Goal: Transaction & Acquisition: Purchase product/service

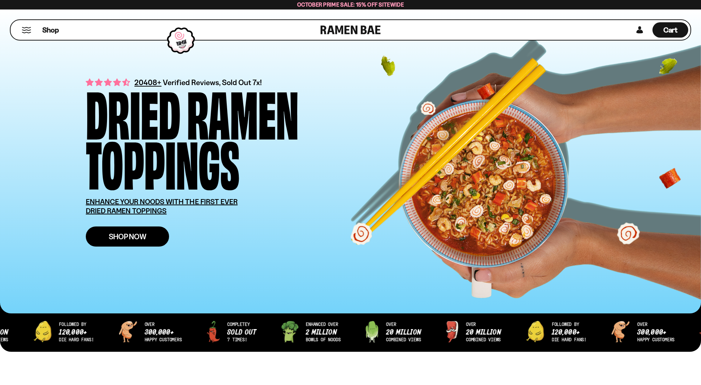
click at [136, 234] on span "Shop Now" at bounding box center [128, 237] width 38 height 8
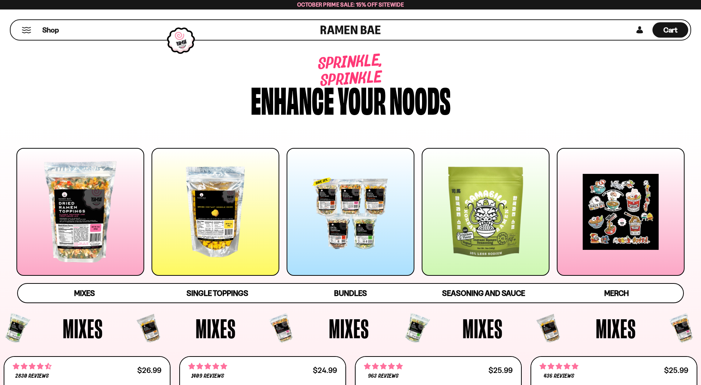
click at [322, 229] on div at bounding box center [351, 212] width 128 height 128
click at [86, 292] on span "Mixes" at bounding box center [84, 293] width 21 height 10
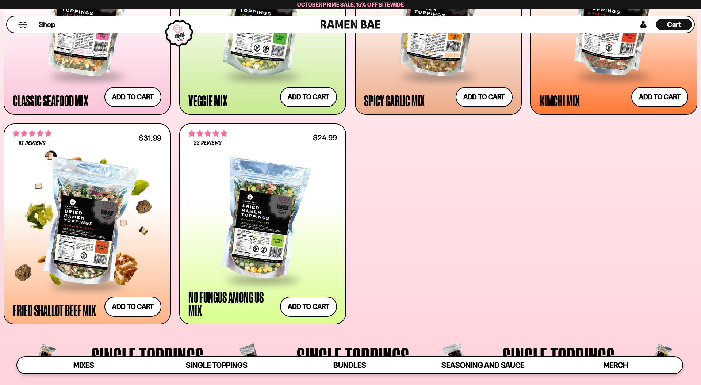
scroll to position [441, 0]
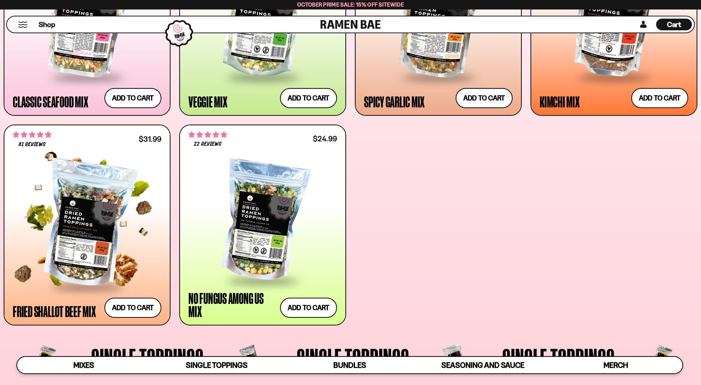
click at [106, 248] on div at bounding box center [87, 223] width 149 height 123
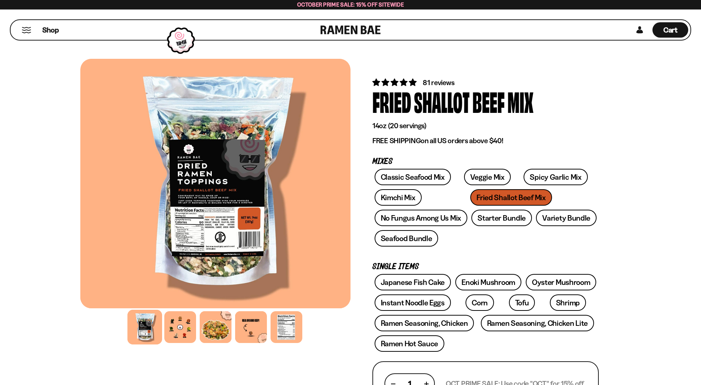
scroll to position [0, 0]
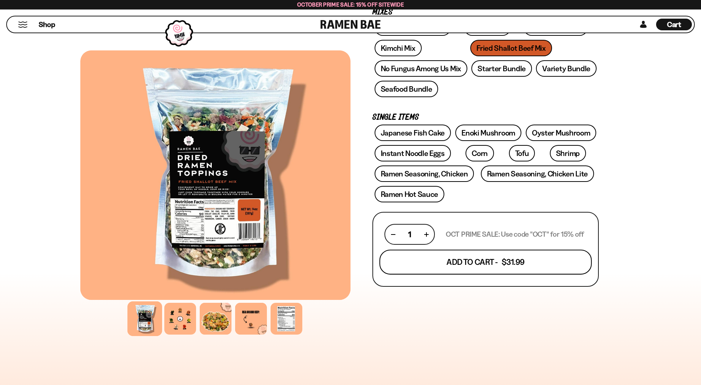
scroll to position [149, 0]
click at [476, 263] on button "Add To Cart - $31.99" at bounding box center [485, 262] width 213 height 25
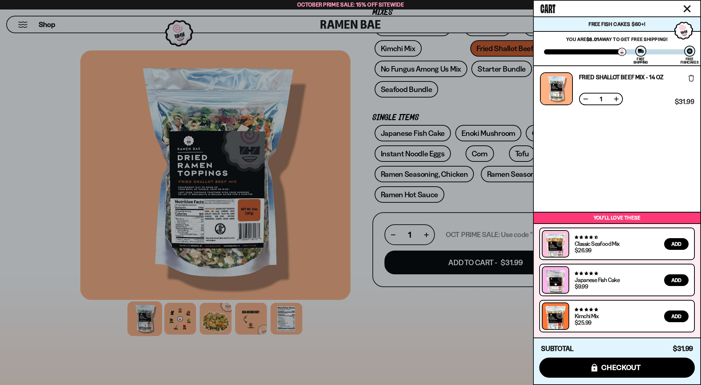
click at [500, 92] on div at bounding box center [350, 192] width 701 height 385
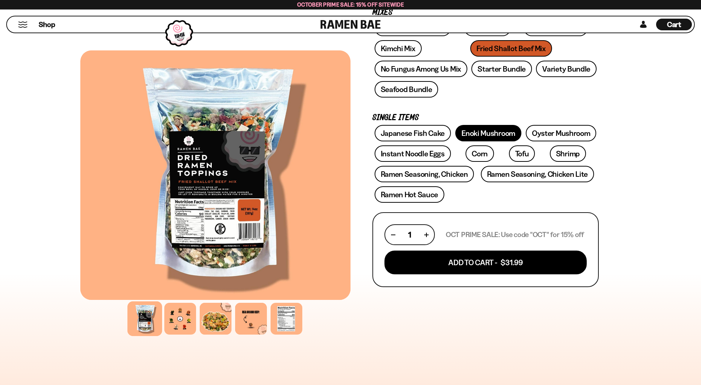
click at [479, 132] on link "Enoki Mushroom" at bounding box center [488, 133] width 66 height 16
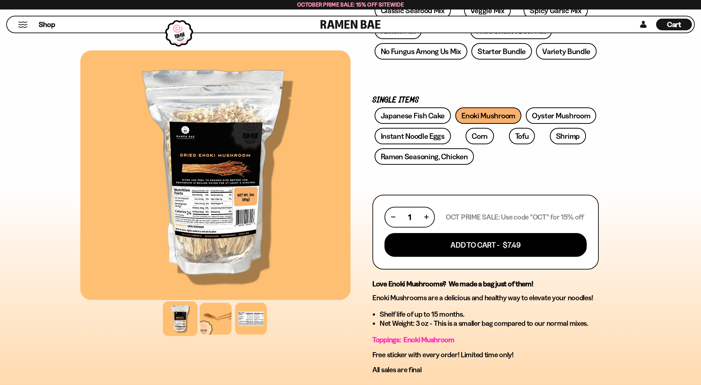
scroll to position [168, 0]
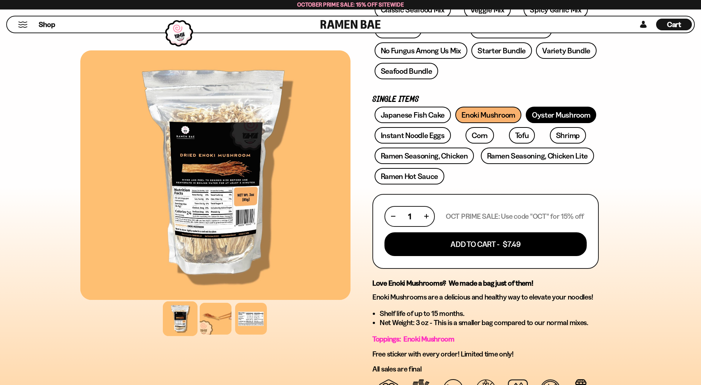
click at [562, 110] on link "Oyster Mushroom" at bounding box center [561, 115] width 71 height 16
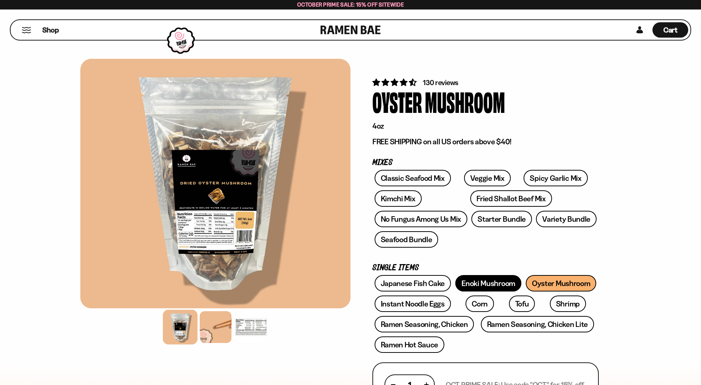
click at [480, 288] on link "Enoki Mushroom" at bounding box center [488, 283] width 66 height 16
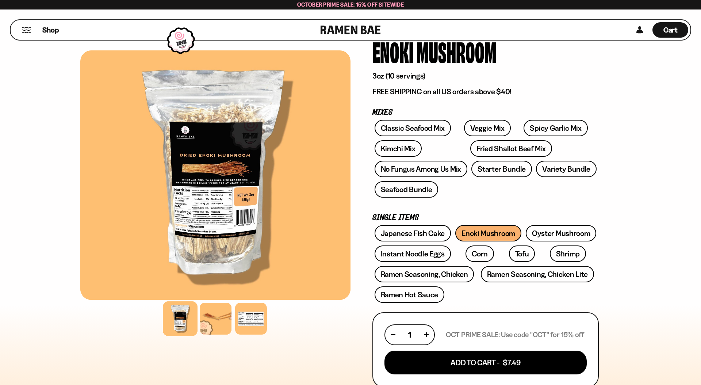
scroll to position [51, 0]
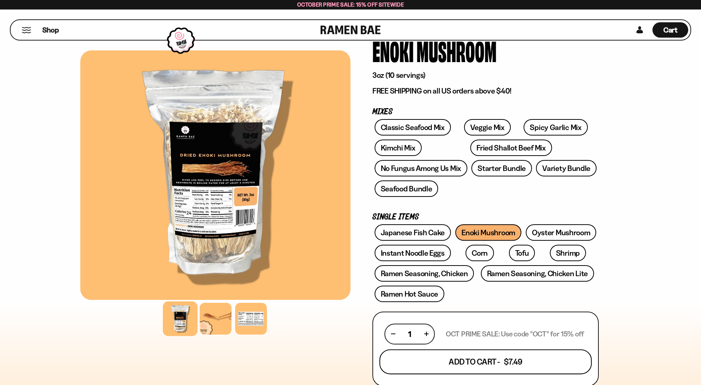
click at [487, 363] on button "Add To Cart - $7.49" at bounding box center [485, 361] width 213 height 25
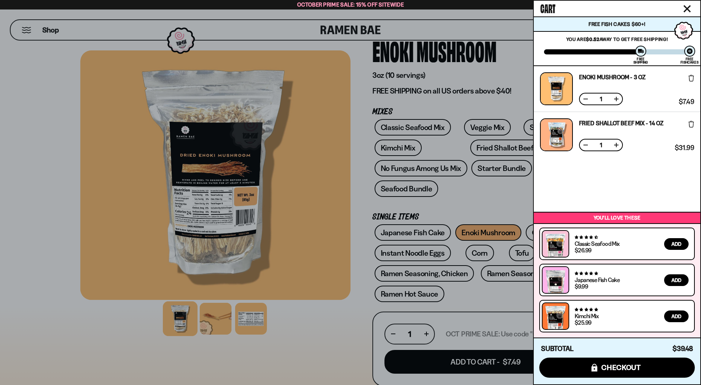
click at [498, 194] on div at bounding box center [350, 192] width 701 height 385
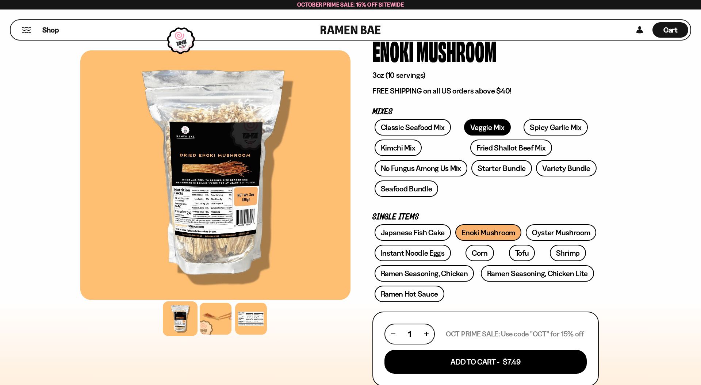
click at [473, 127] on link "Veggie Mix" at bounding box center [487, 127] width 47 height 16
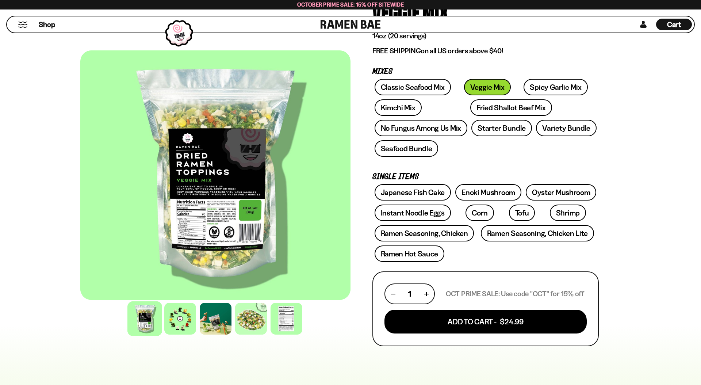
scroll to position [91, 0]
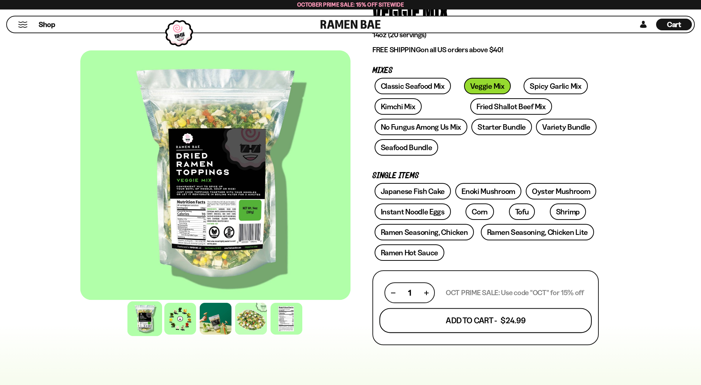
click at [457, 318] on button "Add To Cart - $24.99" at bounding box center [485, 320] width 213 height 25
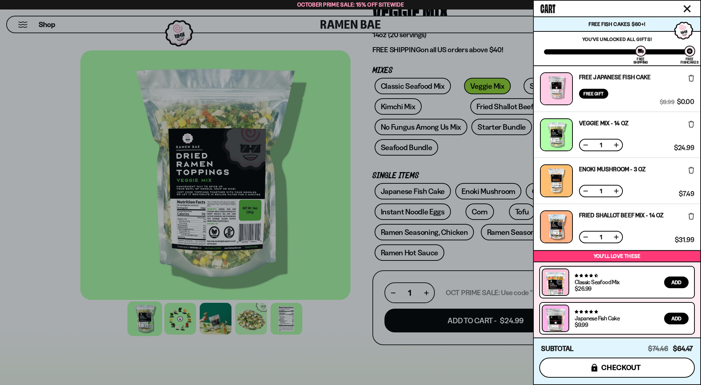
click at [607, 369] on span "checkout" at bounding box center [621, 367] width 40 height 8
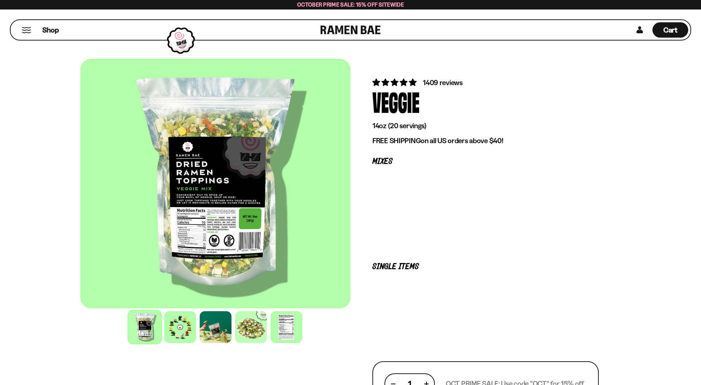
scroll to position [91, 0]
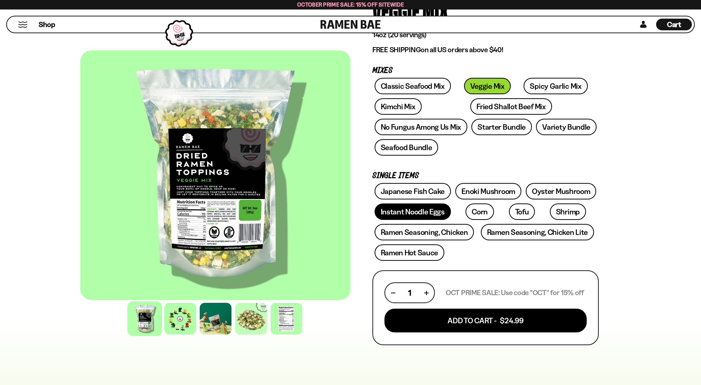
click at [406, 212] on link "Instant Noodle Eggs" at bounding box center [413, 211] width 76 height 16
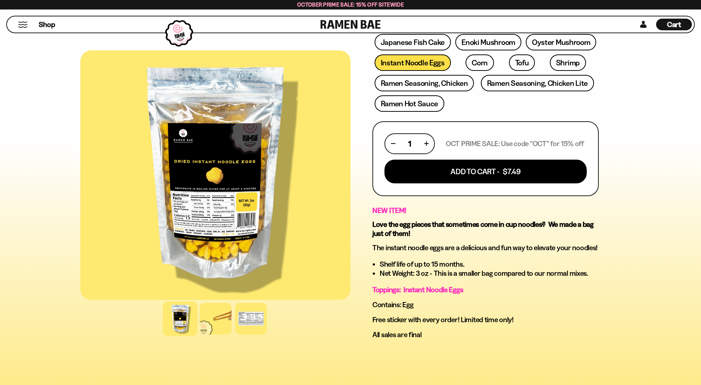
scroll to position [255, 0]
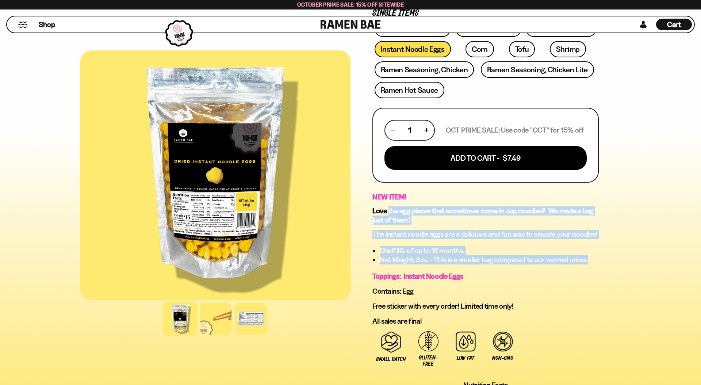
drag, startPoint x: 401, startPoint y: 214, endPoint x: 595, endPoint y: 260, distance: 199.5
click at [595, 260] on div "NEW ITEM! Love the egg pieces that sometimes come in cup noodles? We made a bag…" at bounding box center [485, 258] width 226 height 133
click at [595, 260] on li "Net Weight: 3 oz - This is a smaller bag compared to our normal mixes." at bounding box center [489, 259] width 219 height 9
drag, startPoint x: 555, startPoint y: 252, endPoint x: 375, endPoint y: 212, distance: 184.8
click at [375, 212] on div "NEW ITEM! Love the egg pieces that sometimes come in cup noodles? We made a bag…" at bounding box center [485, 258] width 226 height 133
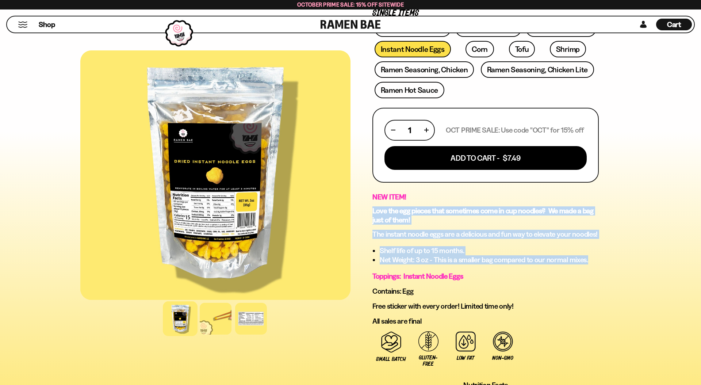
click at [375, 212] on strong "Love the egg pieces that sometimes come in cup noodles? We made a bag just of t…" at bounding box center [482, 215] width 221 height 18
drag, startPoint x: 388, startPoint y: 210, endPoint x: 594, endPoint y: 259, distance: 211.6
click at [594, 259] on div "NEW ITEM! Love the egg pieces that sometimes come in cup noodles? We made a bag…" at bounding box center [485, 258] width 226 height 133
click at [594, 259] on li "Net Weight: 3 oz - This is a smaller bag compared to our normal mixes." at bounding box center [489, 259] width 219 height 9
drag, startPoint x: 593, startPoint y: 260, endPoint x: 365, endPoint y: 204, distance: 235.1
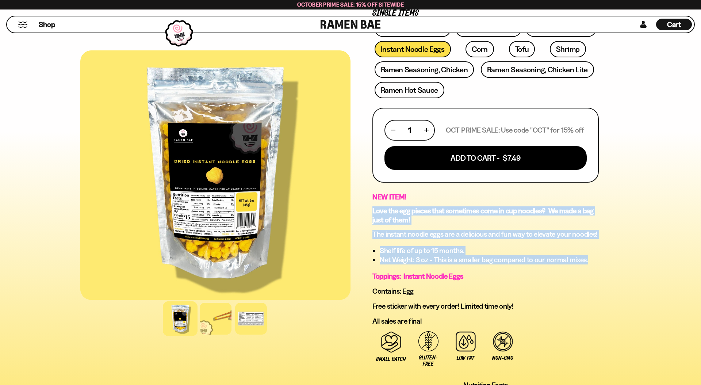
click at [365, 204] on div "177 reviews Instant Noodle Eggs 3oz FREE SHIPPING on all US orders above $40! M…" at bounding box center [486, 135] width 270 height 662
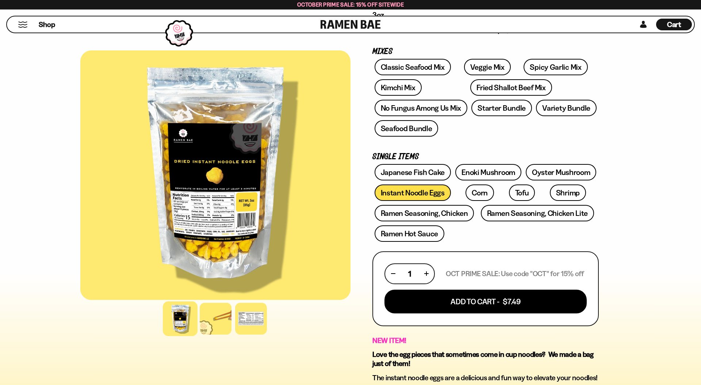
scroll to position [107, 0]
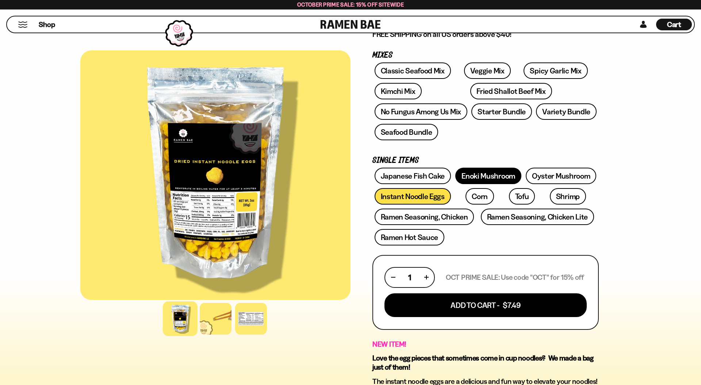
click at [483, 175] on link "Enoki Mushroom" at bounding box center [488, 176] width 66 height 16
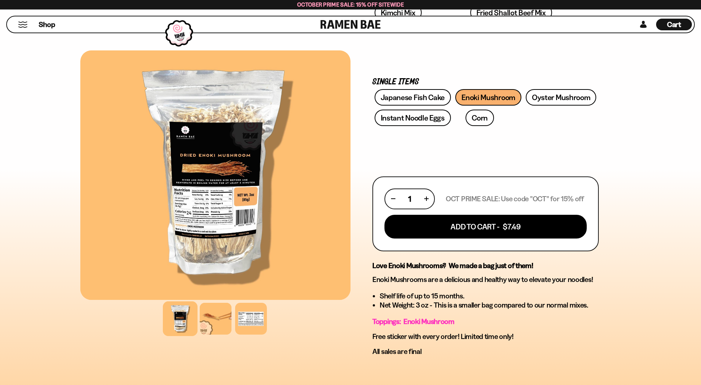
scroll to position [206, 0]
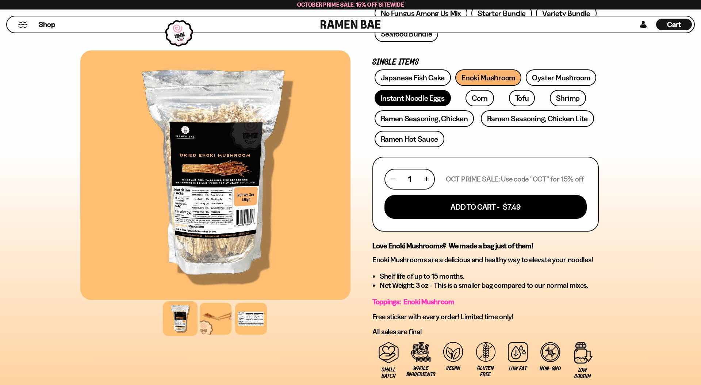
click at [430, 101] on link "Instant Noodle Eggs" at bounding box center [413, 98] width 76 height 16
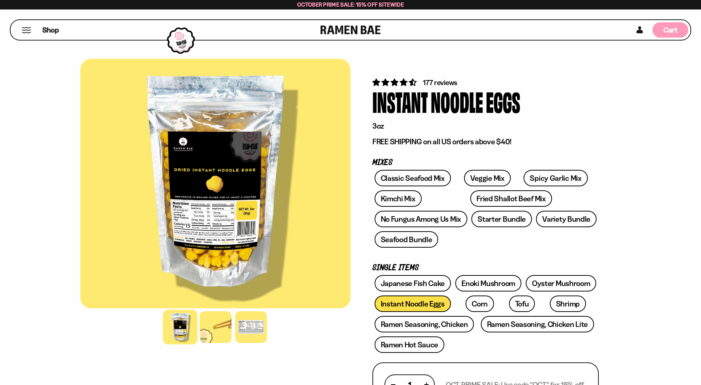
click at [666, 31] on span "Cart" at bounding box center [670, 30] width 14 height 9
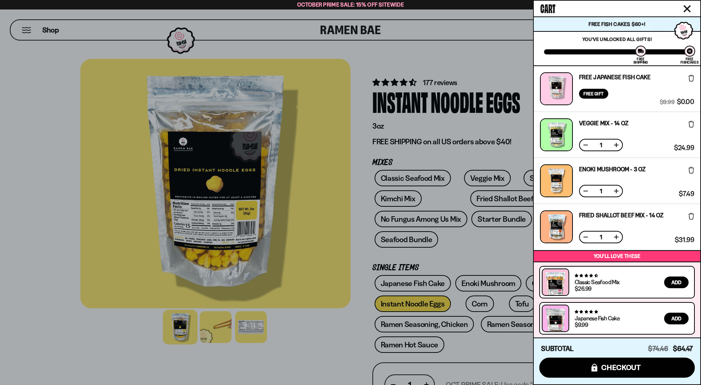
click at [687, 7] on icon "Close cart" at bounding box center [687, 8] width 7 height 7
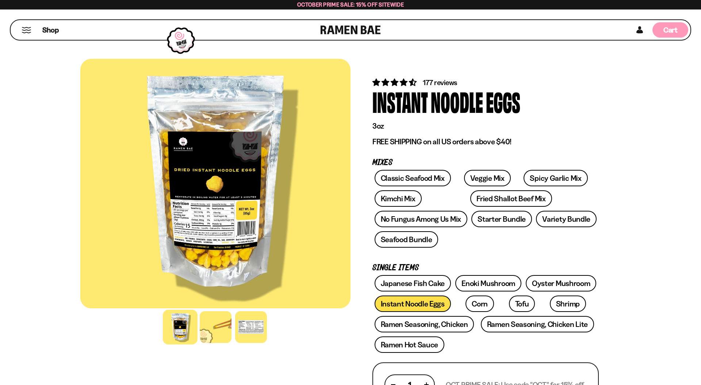
click at [663, 28] on span "Cart" at bounding box center [670, 30] width 14 height 9
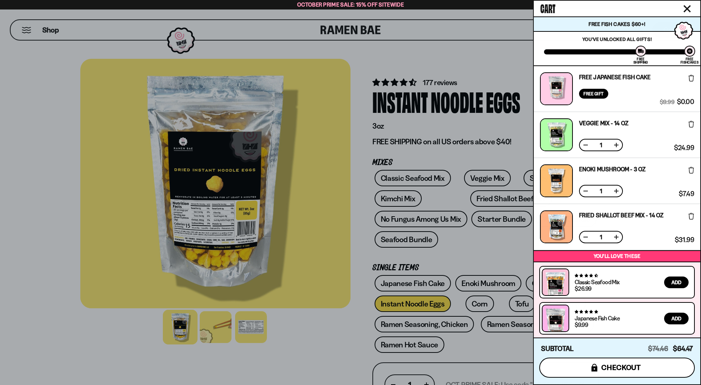
click at [602, 369] on span "checkout" at bounding box center [621, 367] width 40 height 8
